Goal: Task Accomplishment & Management: Manage account settings

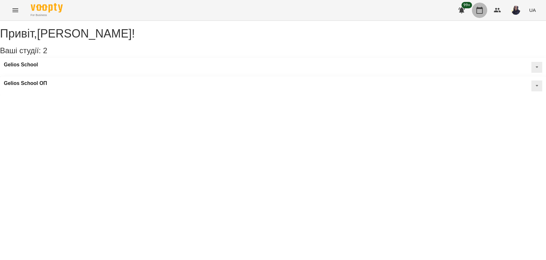
click at [484, 10] on button "button" at bounding box center [479, 10] width 15 height 15
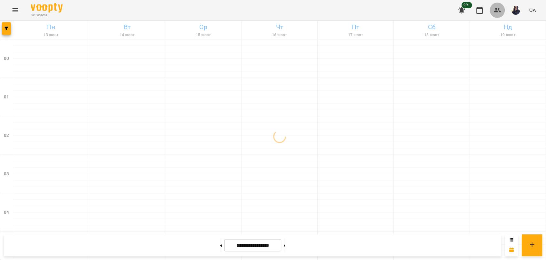
click at [500, 11] on icon "button" at bounding box center [497, 10] width 7 height 4
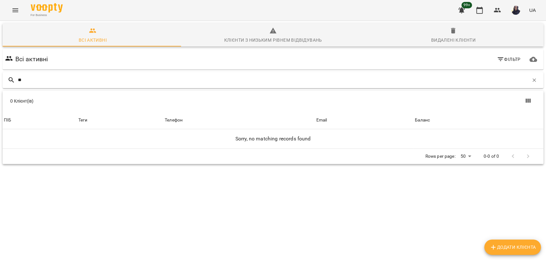
type input "*"
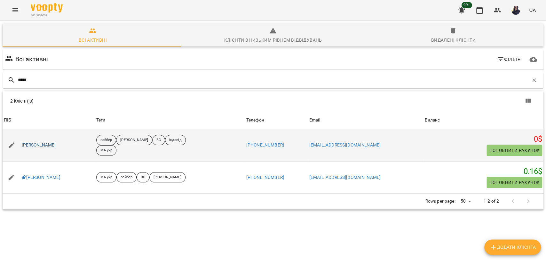
type input "*****"
click at [54, 145] on link "[PERSON_NAME]" at bounding box center [39, 145] width 34 height 6
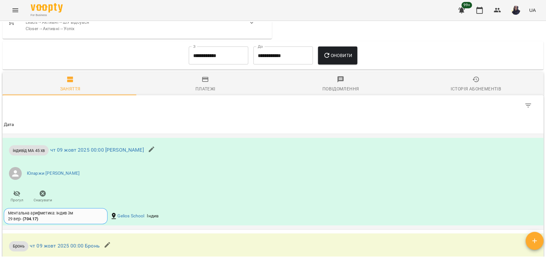
scroll to position [569, 0]
